Goal: Information Seeking & Learning: Learn about a topic

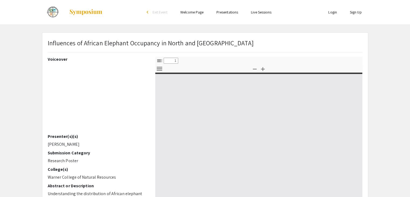
select select "custom"
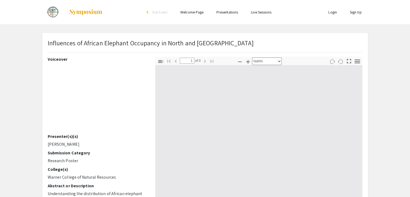
type input "0"
select select "custom"
type input "1"
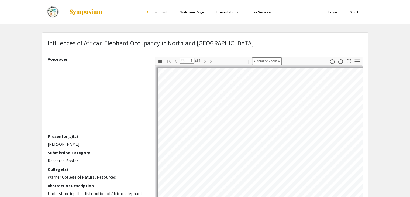
select select "auto"
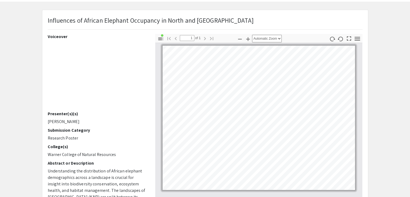
scroll to position [9, 0]
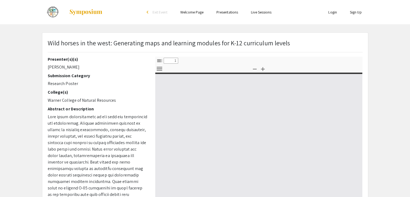
select select "custom"
type input "0"
select select "custom"
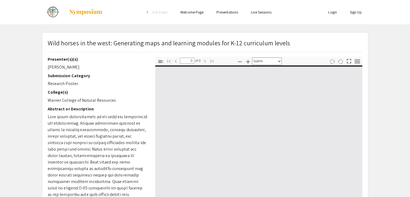
scroll to position [19, 0]
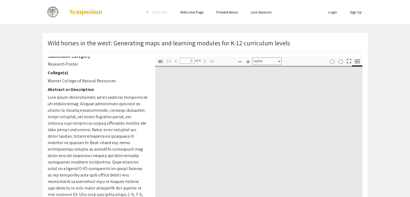
type input "1"
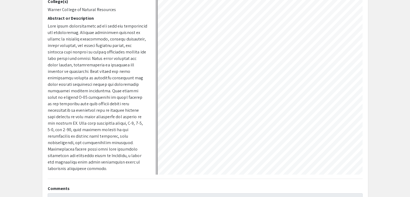
scroll to position [0, 0]
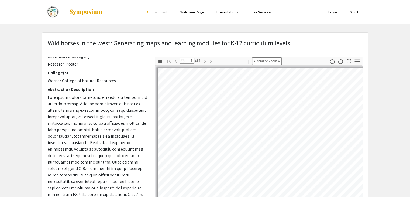
select select "auto"
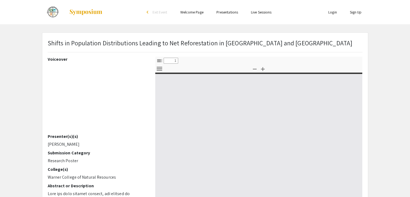
select select "custom"
type input "0"
select select "custom"
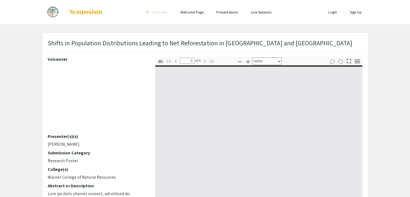
type input "1"
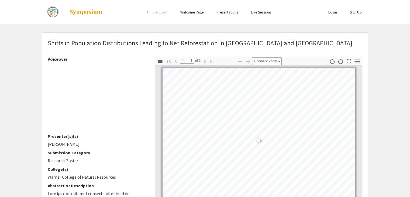
select select "auto"
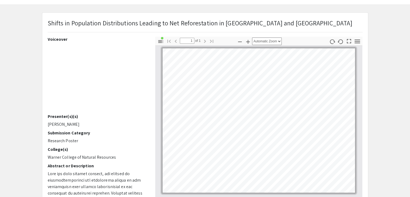
scroll to position [19, 0]
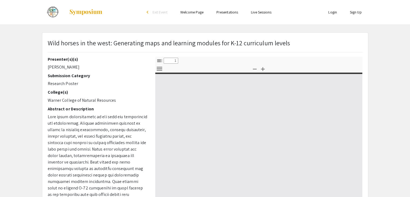
select select "custom"
type input "0"
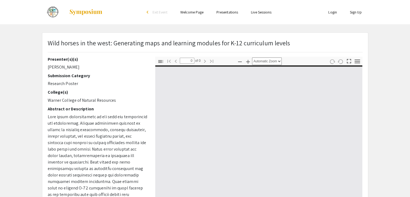
select select "custom"
type input "1"
select select "auto"
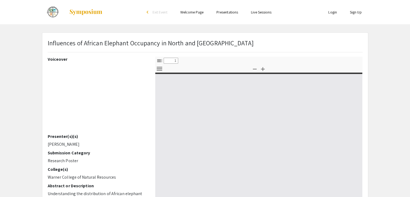
select select "custom"
type input "0"
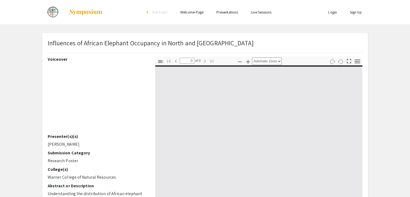
select select "custom"
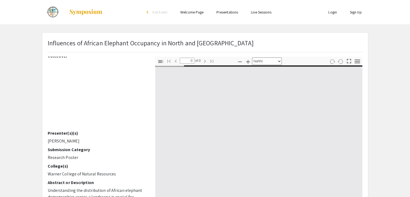
type input "1"
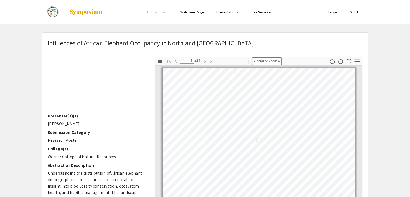
select select "auto"
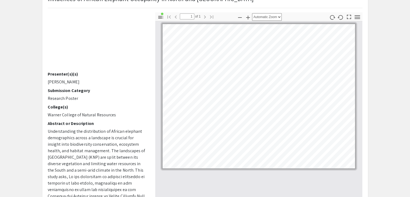
scroll to position [0, 0]
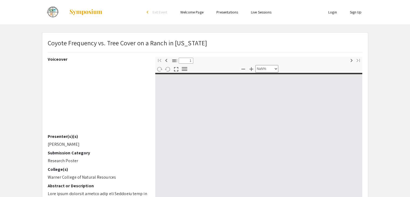
select select "custom"
type input "0"
select select "custom"
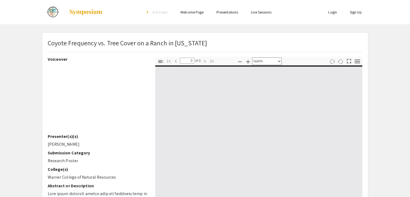
type input "1"
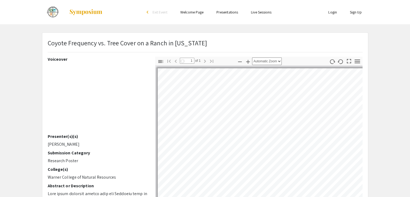
select select "auto"
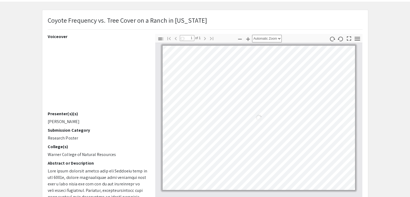
scroll to position [31, 0]
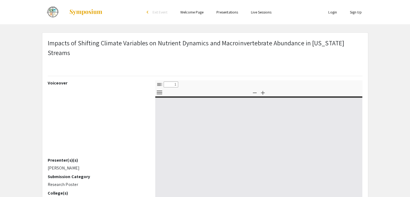
select select "custom"
type input "0"
select select "custom"
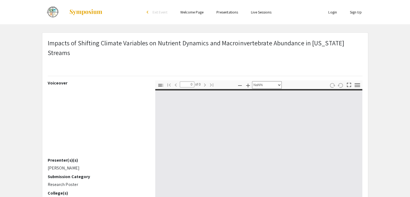
type input "1"
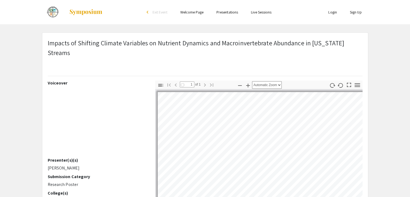
scroll to position [29, 0]
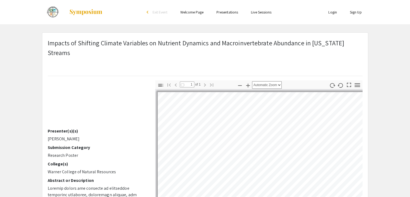
select select "auto"
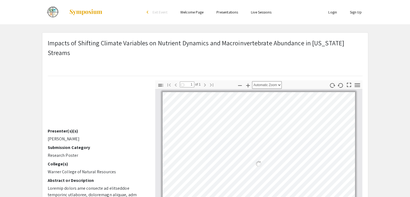
scroll to position [0, 0]
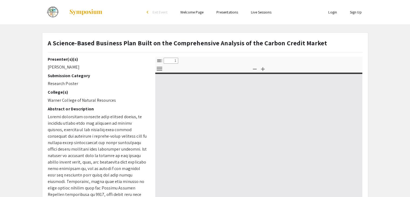
select select "custom"
type input "0"
select select "custom"
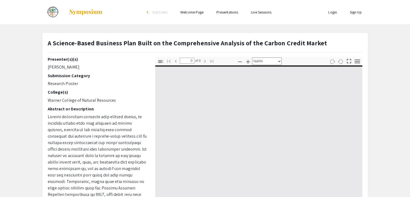
type input "1"
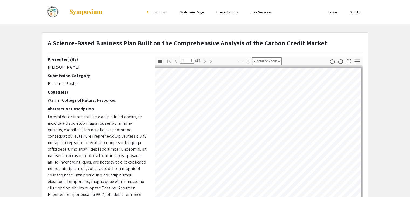
scroll to position [0, 22]
select select "auto"
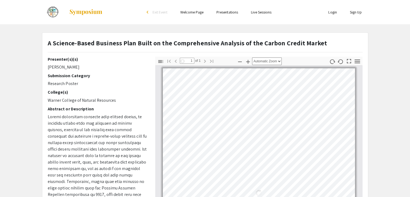
scroll to position [0, 0]
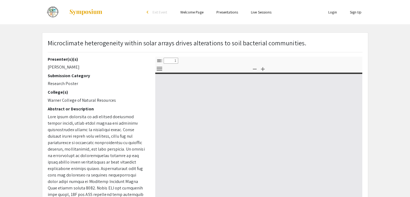
select select "custom"
type input "0"
select select "custom"
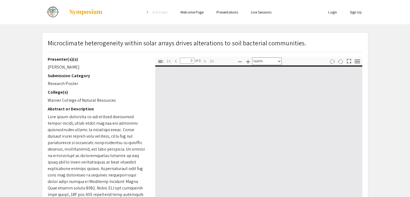
type input "1"
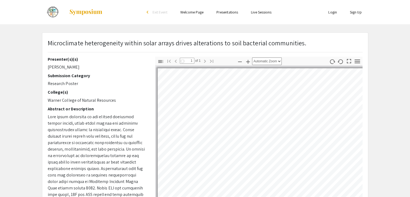
scroll to position [22, 0]
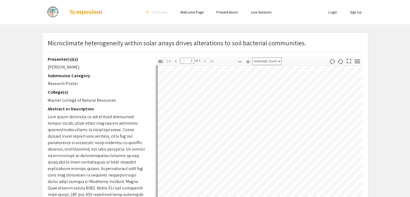
select select "auto"
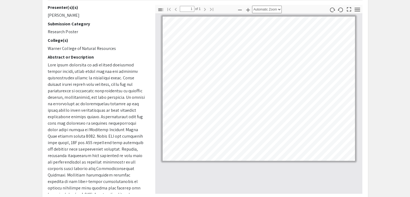
scroll to position [52, 0]
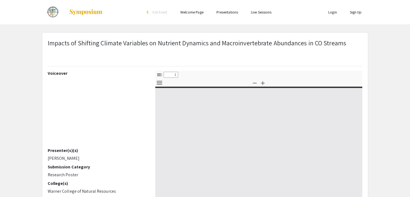
select select "custom"
type input "0"
select select "custom"
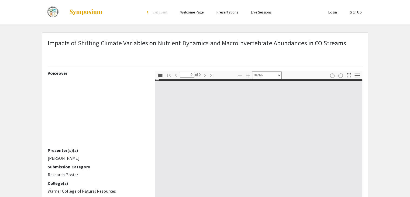
type input "1"
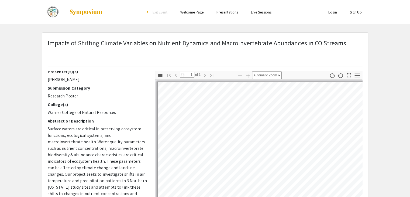
select select "auto"
